Goal: Complete application form: Complete application form

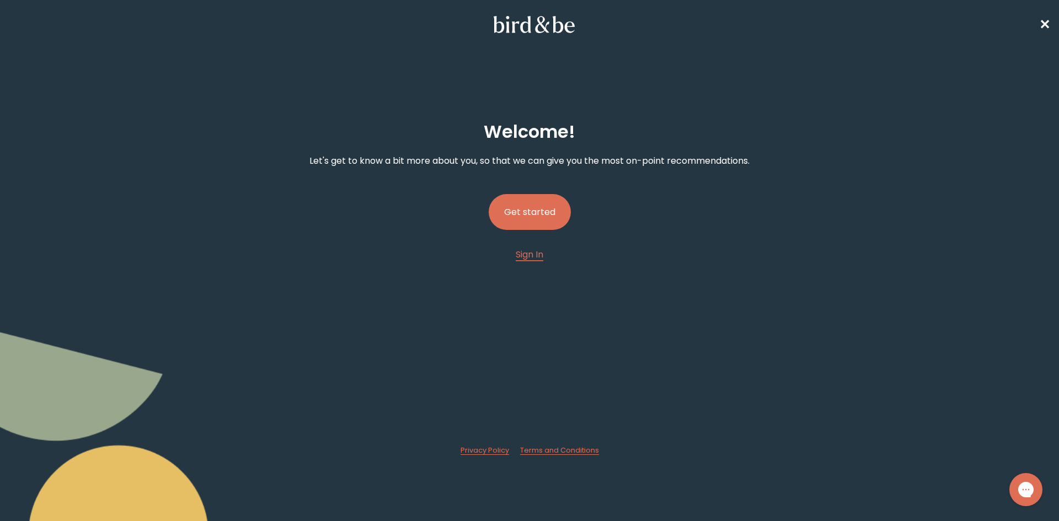
click at [543, 212] on button "Get started" at bounding box center [530, 212] width 82 height 36
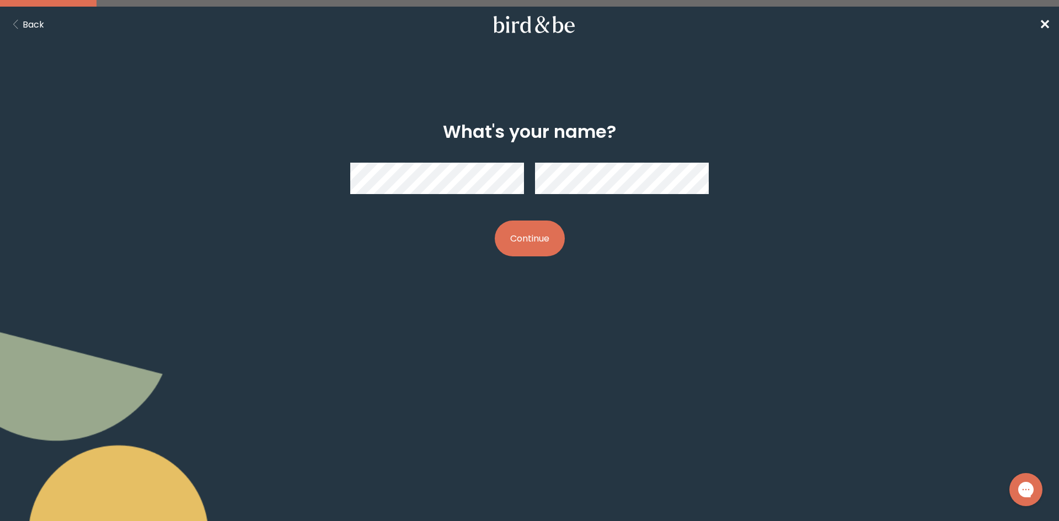
click at [495, 221] on button "Continue" at bounding box center [530, 239] width 70 height 36
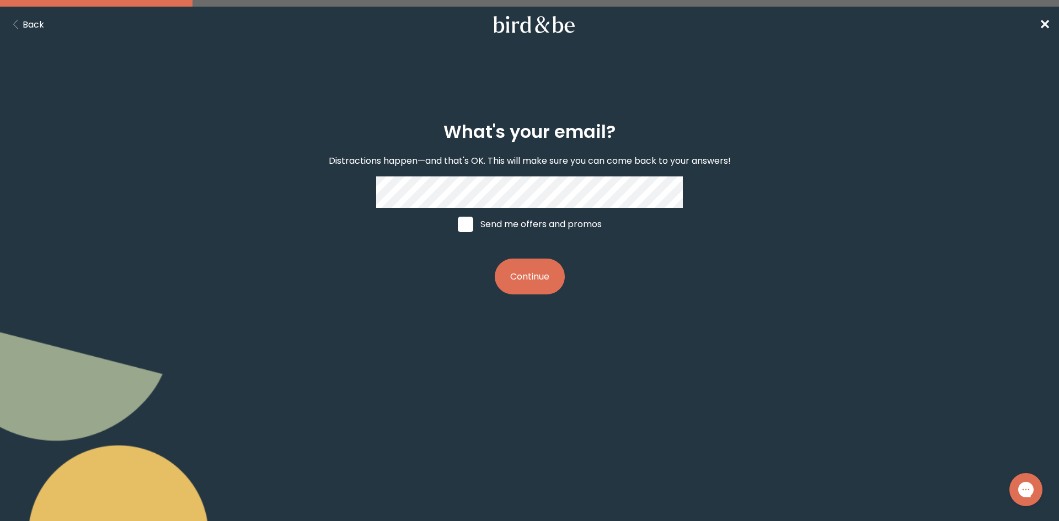
click at [532, 271] on button "Continue" at bounding box center [530, 277] width 70 height 36
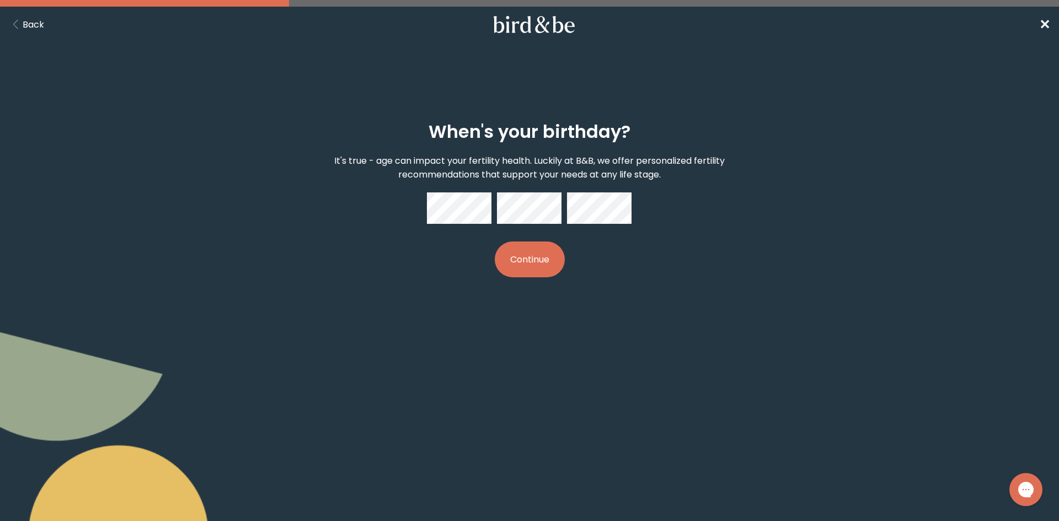
click at [537, 260] on button "Continue" at bounding box center [530, 260] width 70 height 36
click at [620, 310] on body "plus-circle minus-circle close-circle Bird & Be Logo Bird & Be Logo arrow-left …" at bounding box center [529, 260] width 1059 height 521
click at [380, 191] on div "When's your birthday? It's true - age can impact your fertility health. Luckily…" at bounding box center [530, 199] width 512 height 191
click at [520, 264] on button "Continue" at bounding box center [530, 260] width 70 height 36
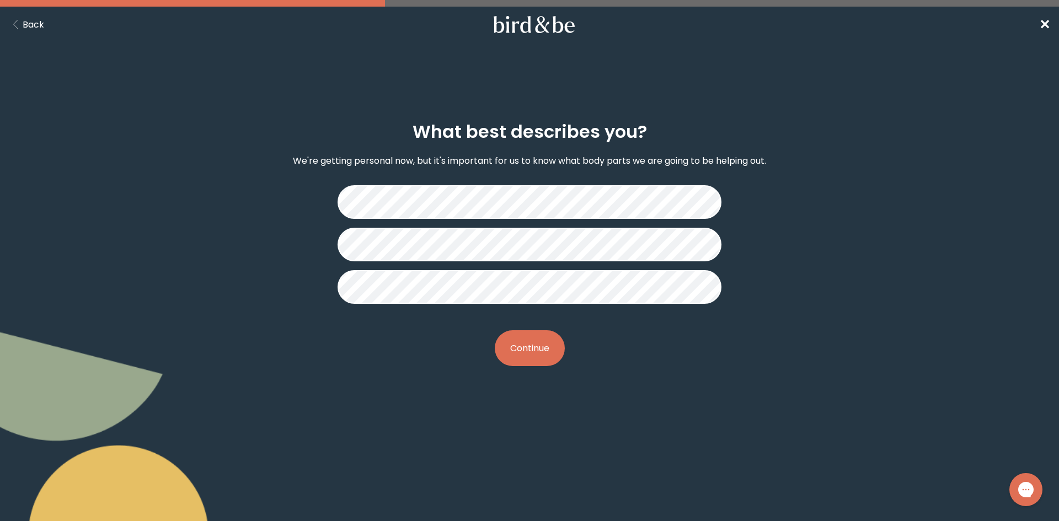
click at [510, 365] on div "What best describes you? We're getting personal now, but it's important for us …" at bounding box center [530, 244] width 512 height 280
click at [511, 345] on button "Continue" at bounding box center [530, 348] width 70 height 36
click at [537, 350] on button "Continue" at bounding box center [530, 348] width 70 height 36
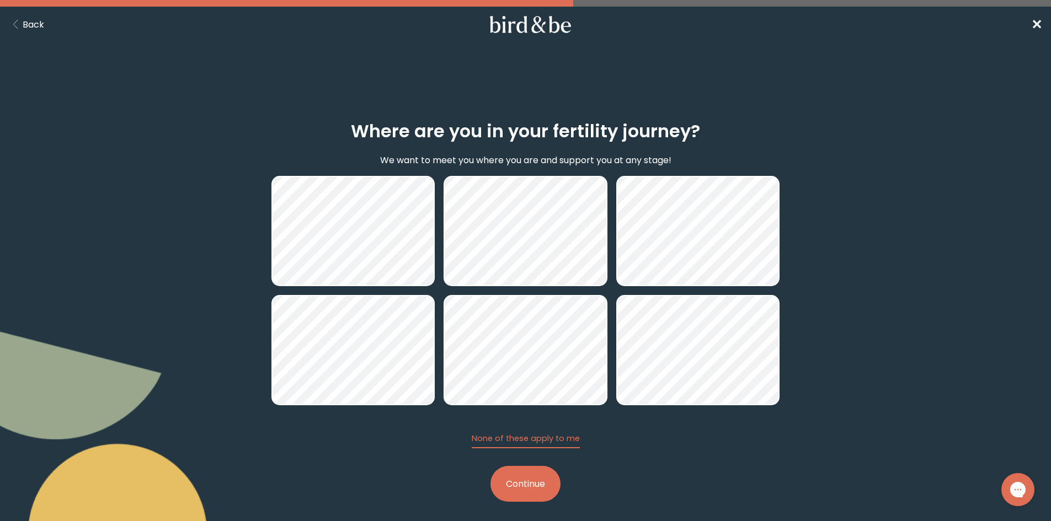
click at [524, 494] on button "Continue" at bounding box center [525, 484] width 70 height 36
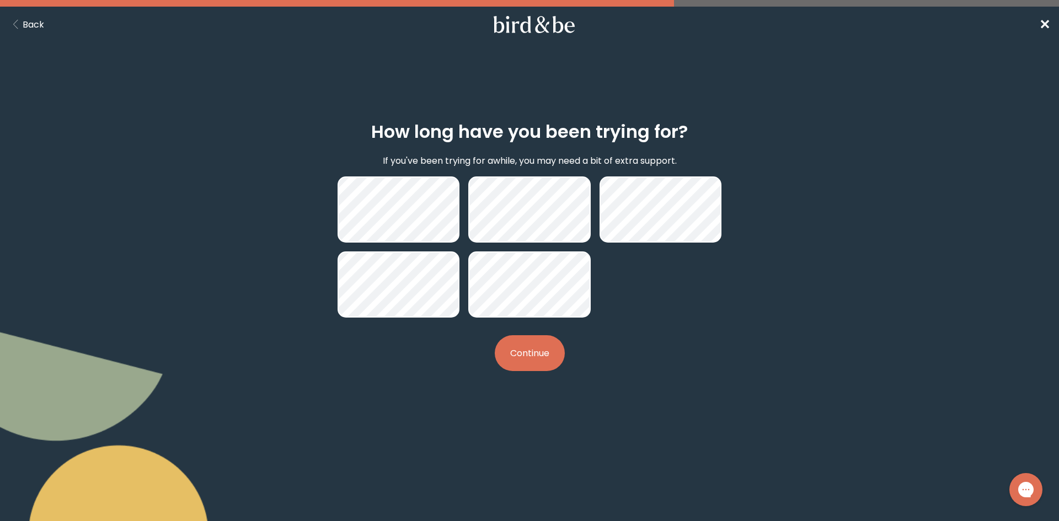
click at [532, 366] on button "Continue" at bounding box center [530, 353] width 70 height 36
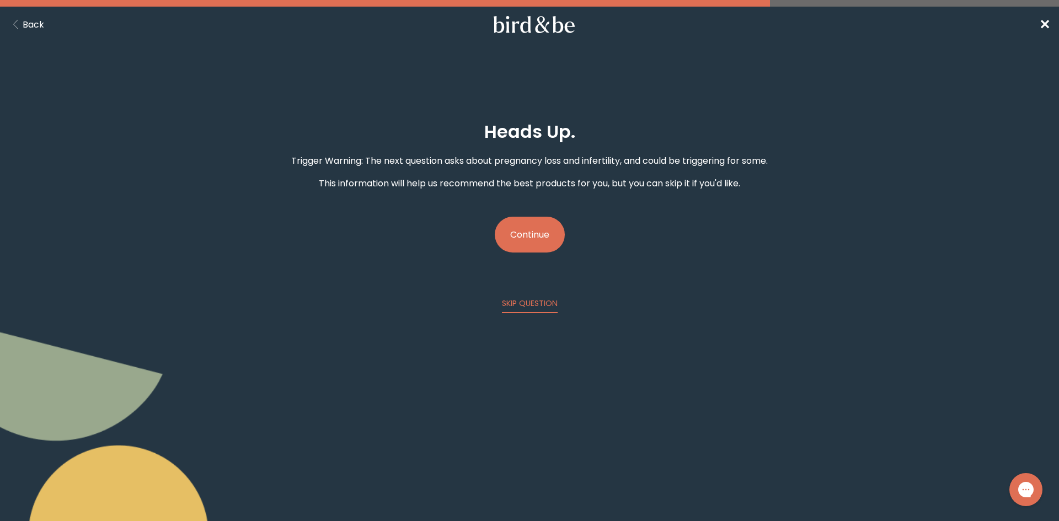
click at [534, 231] on button "Continue" at bounding box center [530, 235] width 70 height 36
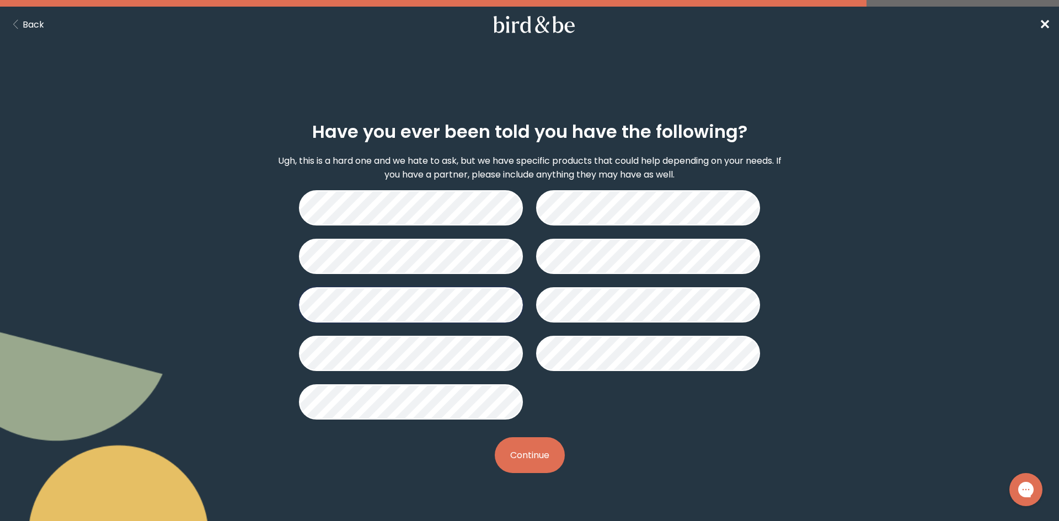
click at [541, 457] on button "Continue" at bounding box center [530, 456] width 70 height 36
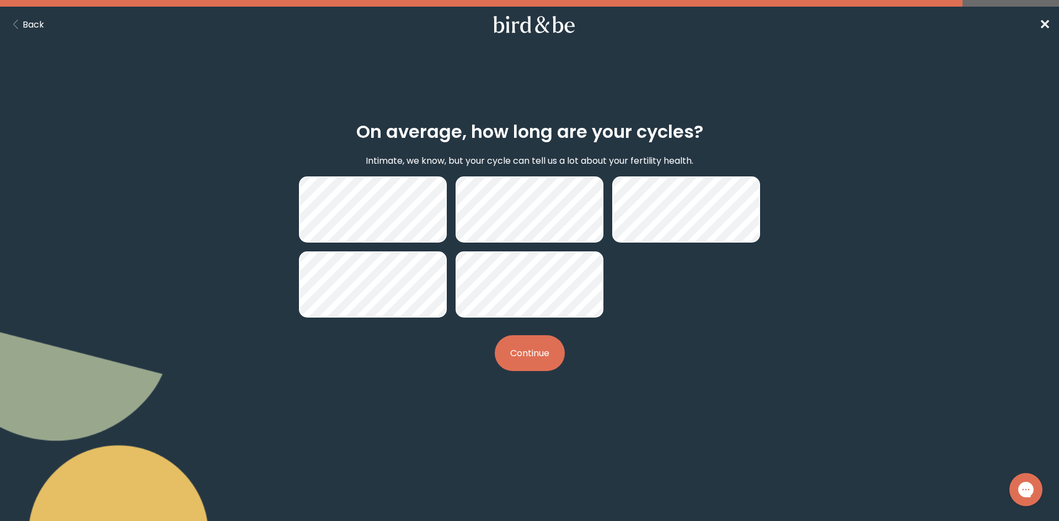
click at [545, 347] on button "Continue" at bounding box center [530, 353] width 70 height 36
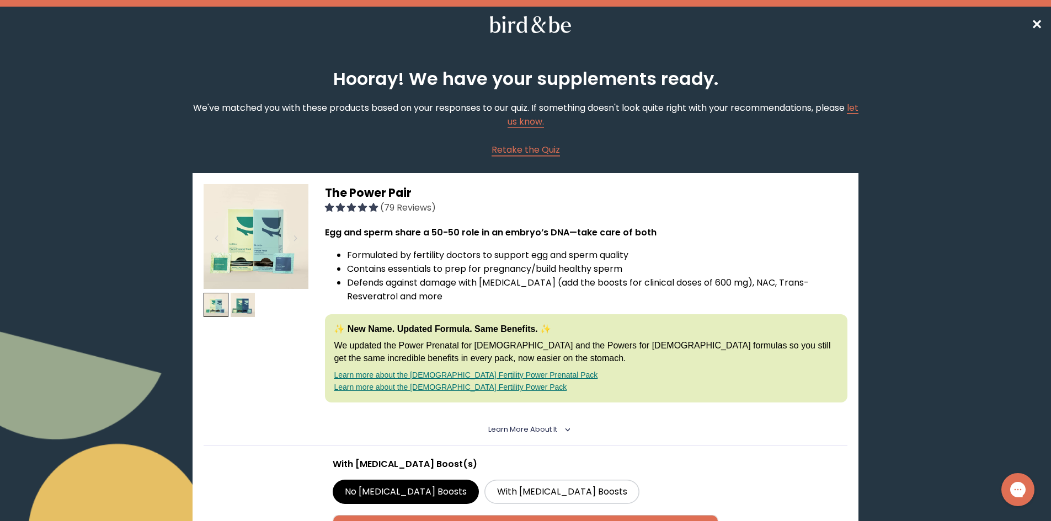
click at [1043, 22] on nav "✕" at bounding box center [525, 24] width 1051 height 35
click at [1041, 24] on span "✕" at bounding box center [1036, 24] width 11 height 18
